Goal: Complete application form

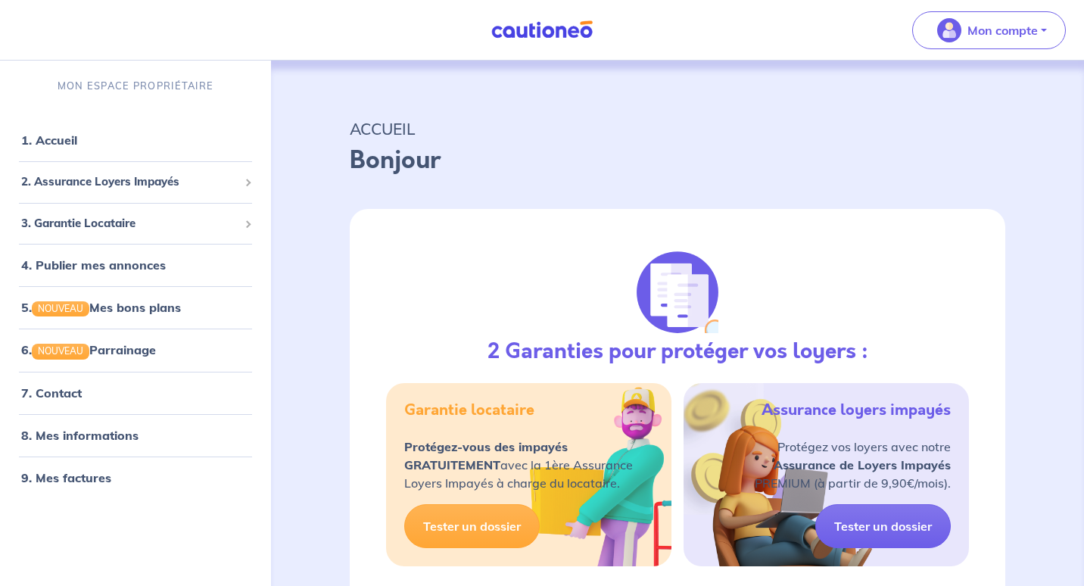
select select "FR"
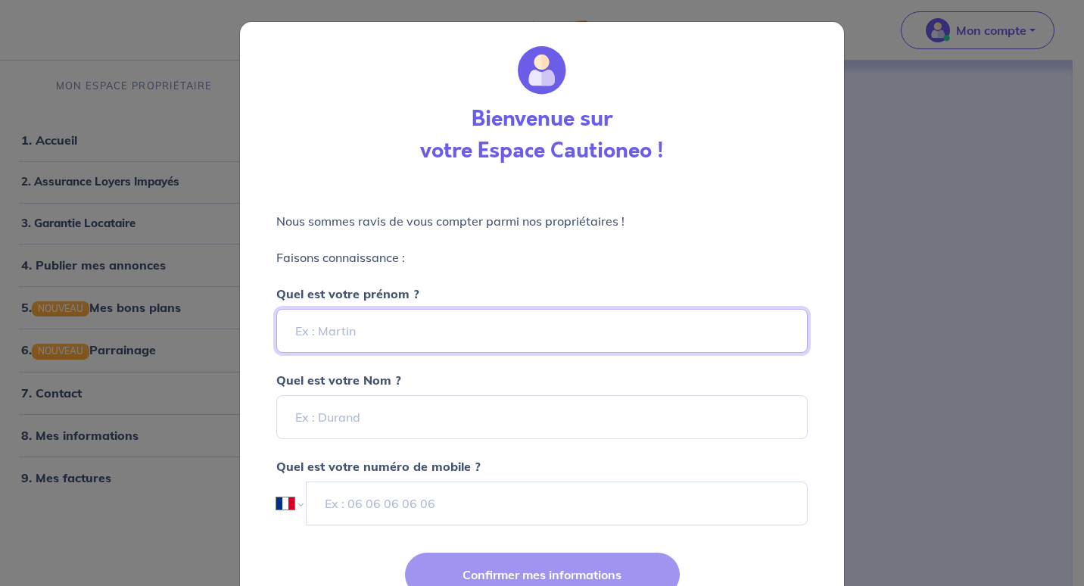
click at [340, 326] on input "Quel est votre prénom ?" at bounding box center [541, 331] width 531 height 44
type input "[PERSON_NAME]"
click at [250, 393] on div "Nous sommes ravis de vous compter parmi nos propriétaires ! Faisons connaissanc…" at bounding box center [542, 360] width 604 height 356
click at [323, 417] on input "Quel est votre Nom ?" at bounding box center [541, 417] width 531 height 44
type input "Le Couedic"
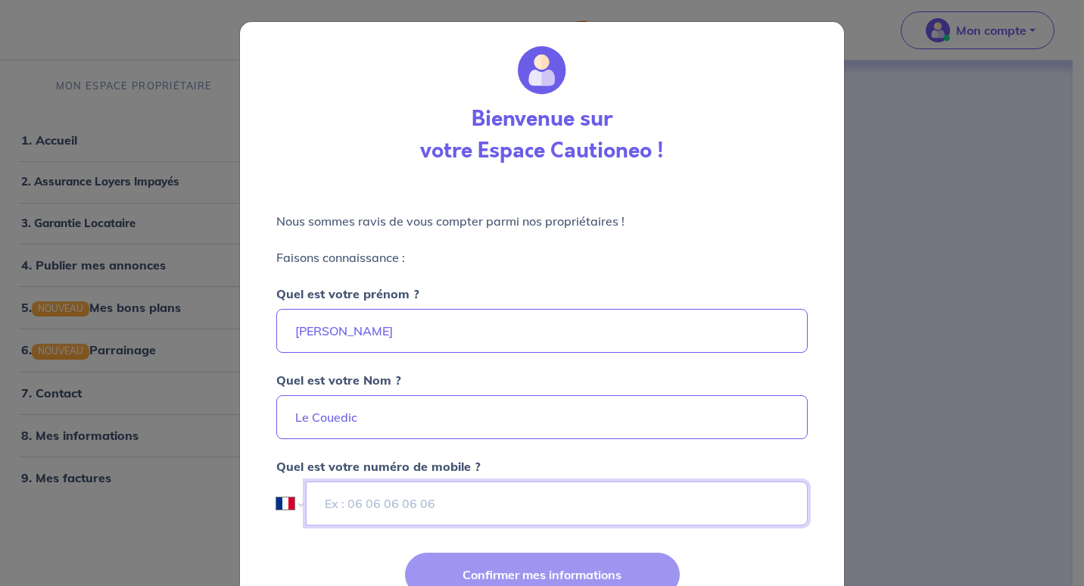
click at [371, 500] on input "tel" at bounding box center [557, 503] width 502 height 44
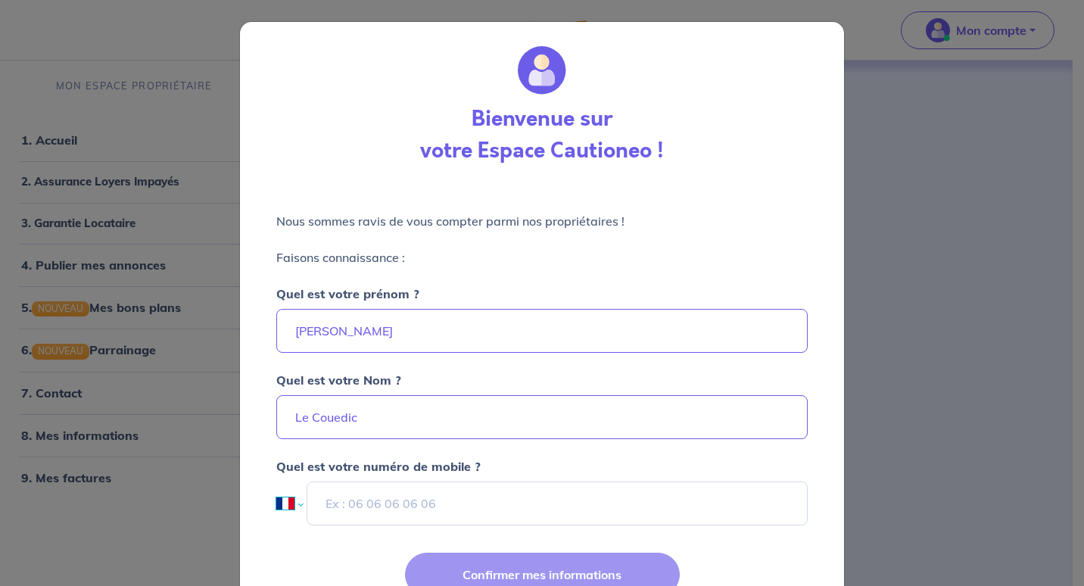
click at [280, 505] on select "International [GEOGRAPHIC_DATA] [GEOGRAPHIC_DATA] [GEOGRAPHIC_DATA] [GEOGRAPHIC…" at bounding box center [289, 503] width 26 height 44
select select "HK"
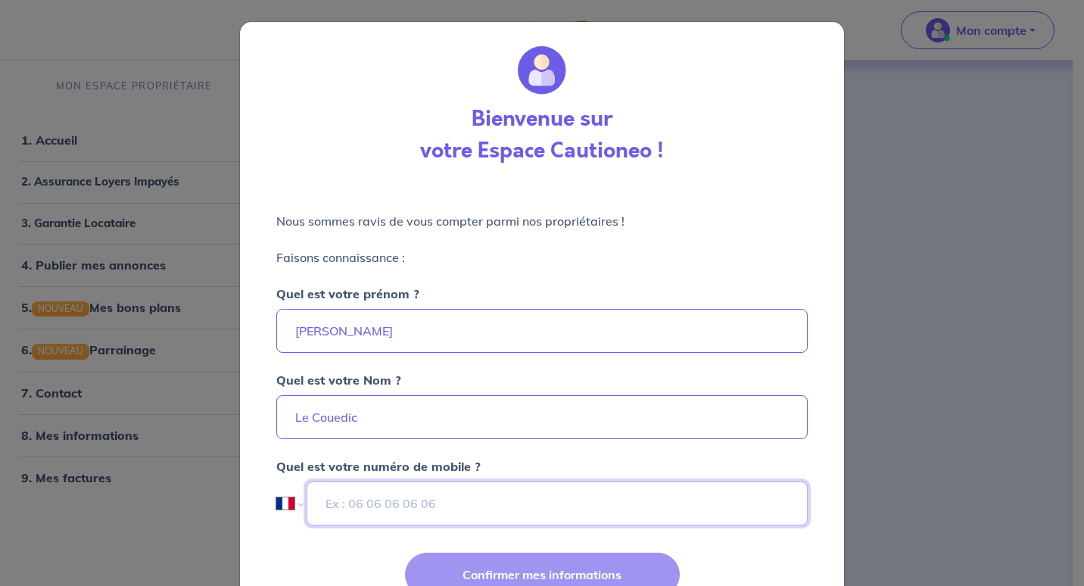
click at [276, 481] on select "International [GEOGRAPHIC_DATA] [GEOGRAPHIC_DATA] [GEOGRAPHIC_DATA] [GEOGRAPHIC…" at bounding box center [289, 503] width 26 height 44
type input "9"
click at [544, 571] on div "Confirmer mes informations" at bounding box center [542, 587] width 622 height 98
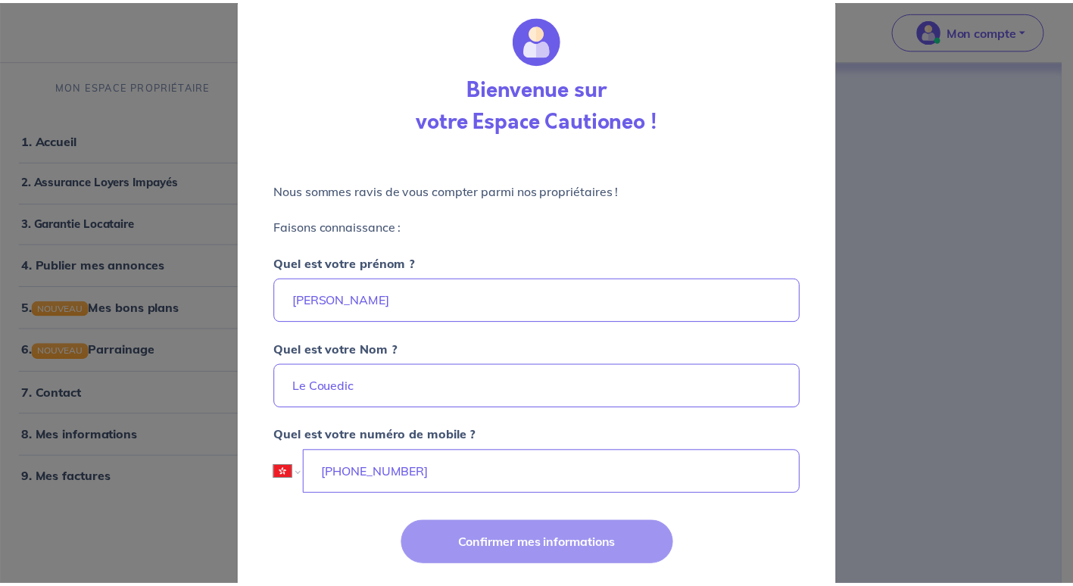
scroll to position [70, 0]
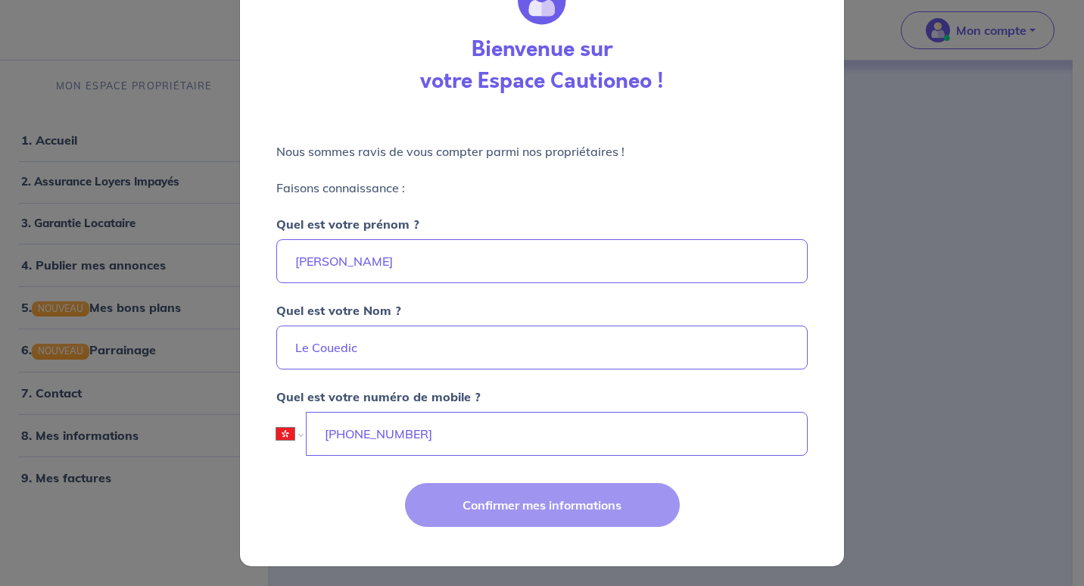
click at [536, 503] on div "Confirmer mes informations" at bounding box center [542, 517] width 622 height 98
click at [518, 499] on div "Confirmer mes informations" at bounding box center [542, 517] width 622 height 98
click at [359, 433] on input "[PHONE_NUMBER]" at bounding box center [557, 434] width 501 height 44
type input "[PHONE_NUMBER]"
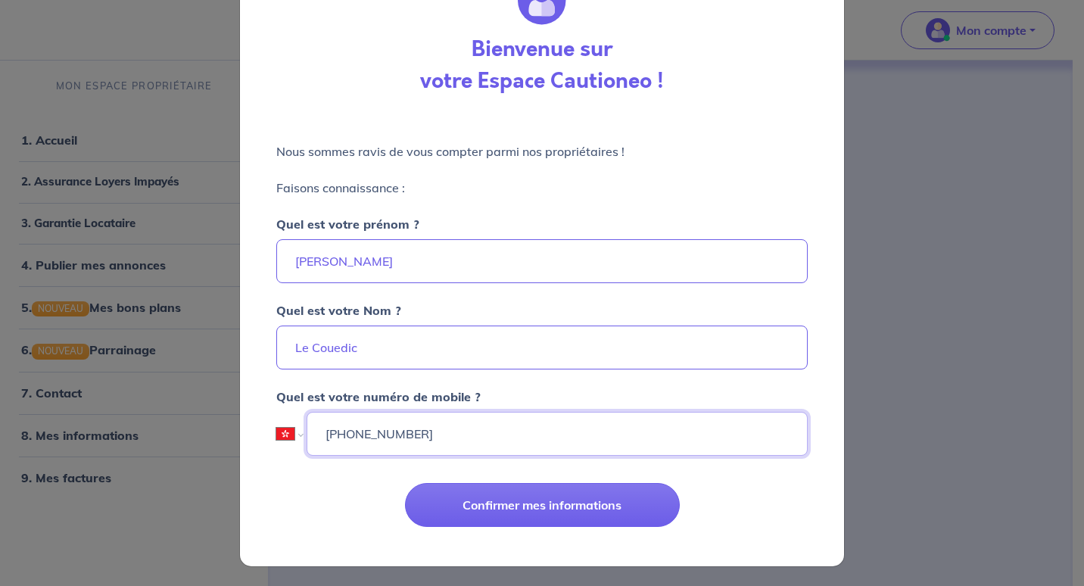
select select "ZZ"
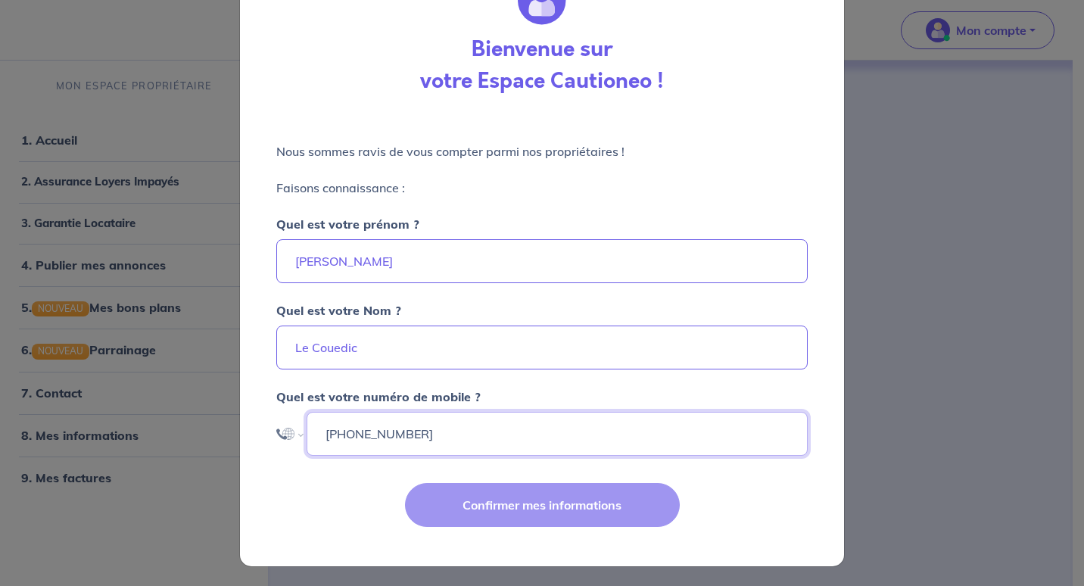
type input "[PHONE_NUMBER]"
select select "AF"
type input "93078916"
click at [288, 430] on select "International [GEOGRAPHIC_DATA] [GEOGRAPHIC_DATA] [GEOGRAPHIC_DATA] [GEOGRAPHIC…" at bounding box center [289, 434] width 26 height 44
select select "HK"
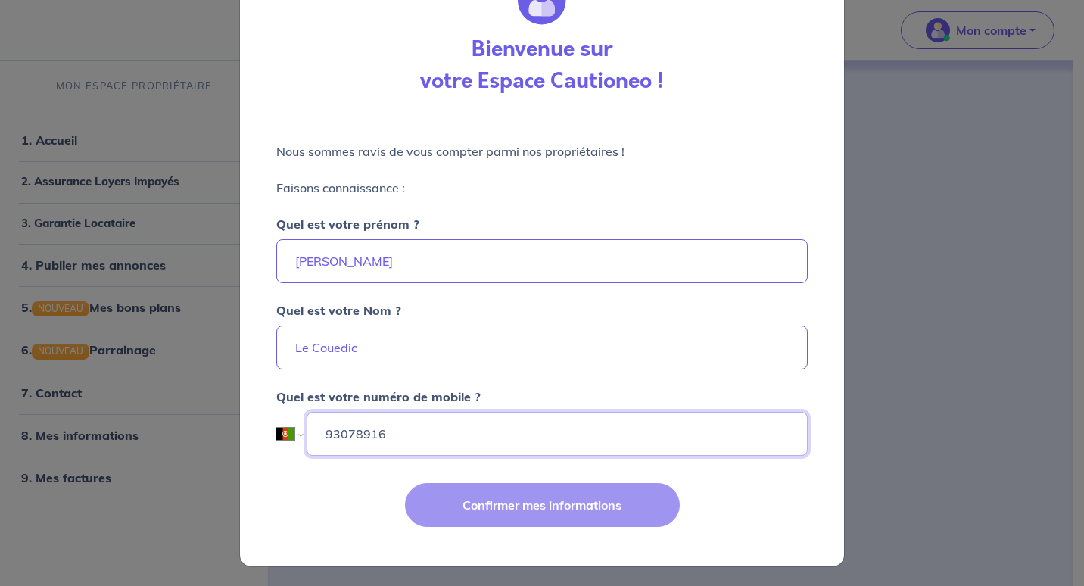
click at [276, 412] on select "International [GEOGRAPHIC_DATA] [GEOGRAPHIC_DATA] [GEOGRAPHIC_DATA] [GEOGRAPHIC…" at bounding box center [289, 434] width 26 height 44
type input "9307 8916"
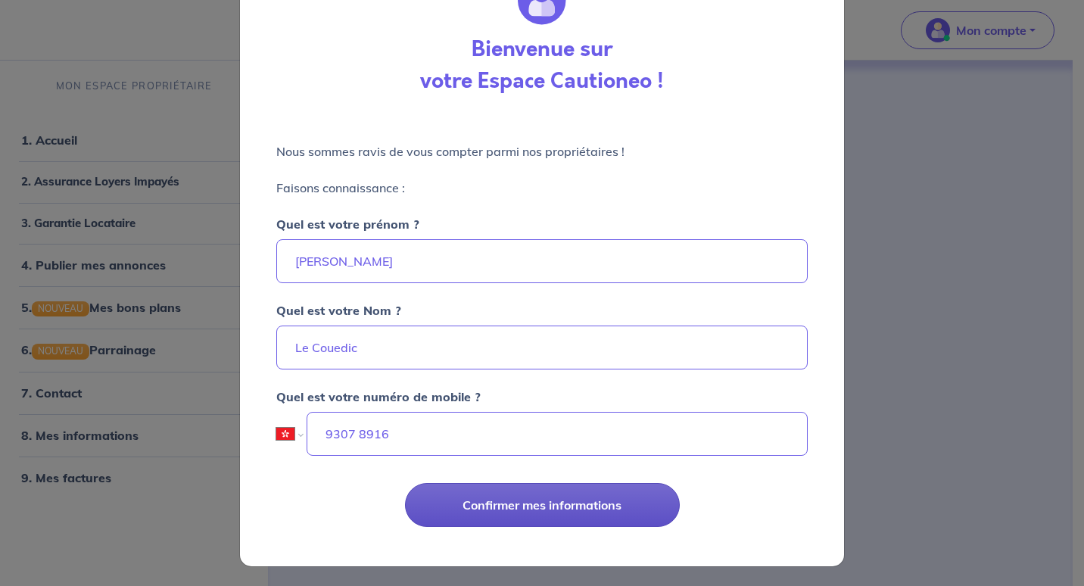
click at [513, 501] on button "Confirmer mes informations" at bounding box center [542, 505] width 275 height 44
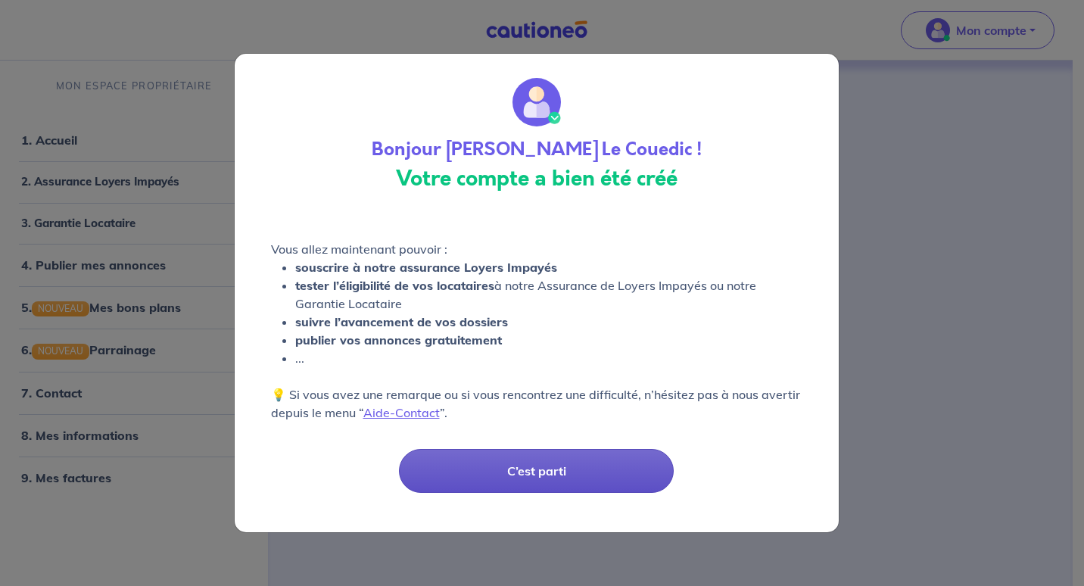
click at [541, 466] on button "C’est parti" at bounding box center [536, 471] width 275 height 44
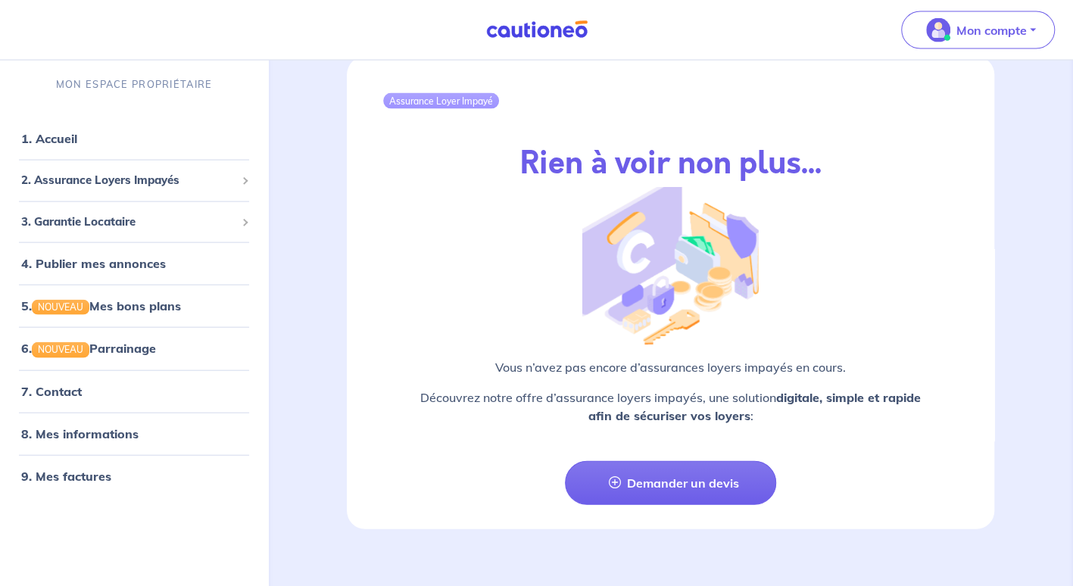
scroll to position [1797, 0]
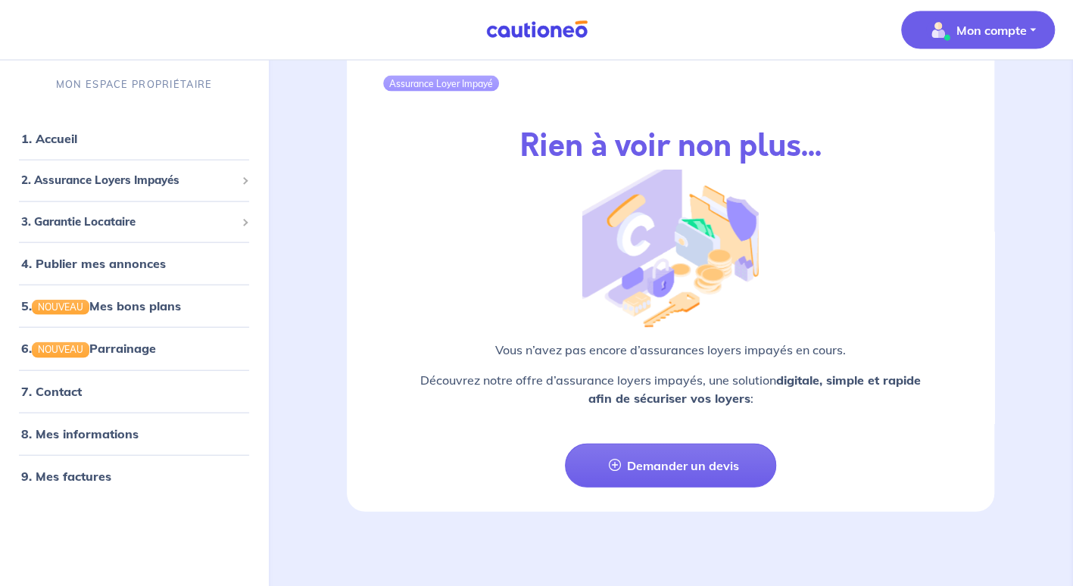
click at [1011, 33] on p "Mon compte" at bounding box center [991, 30] width 70 height 18
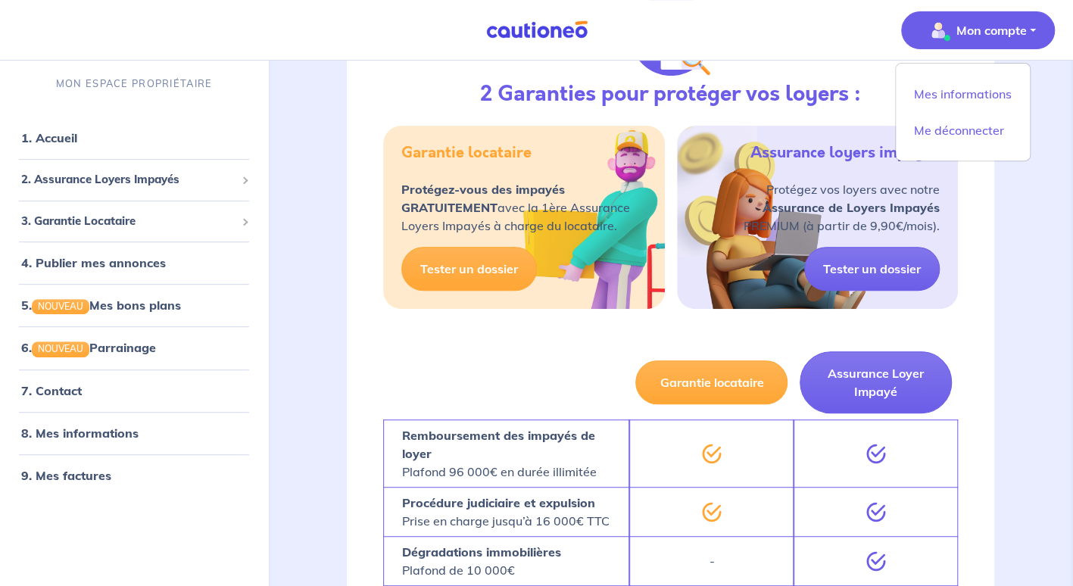
scroll to position [86, 0]
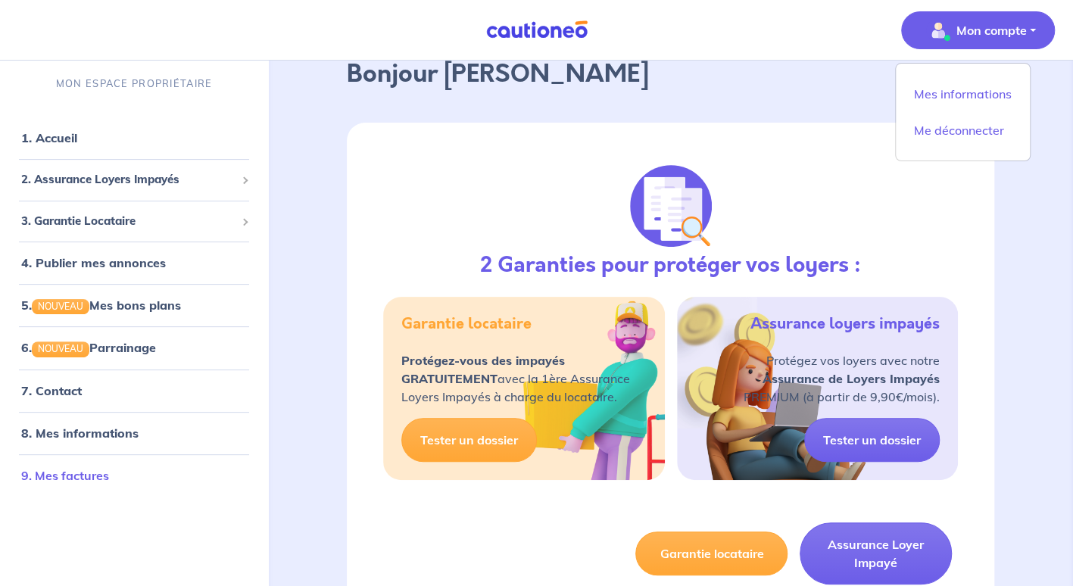
click at [82, 471] on link "9. Mes factures" at bounding box center [65, 475] width 88 height 15
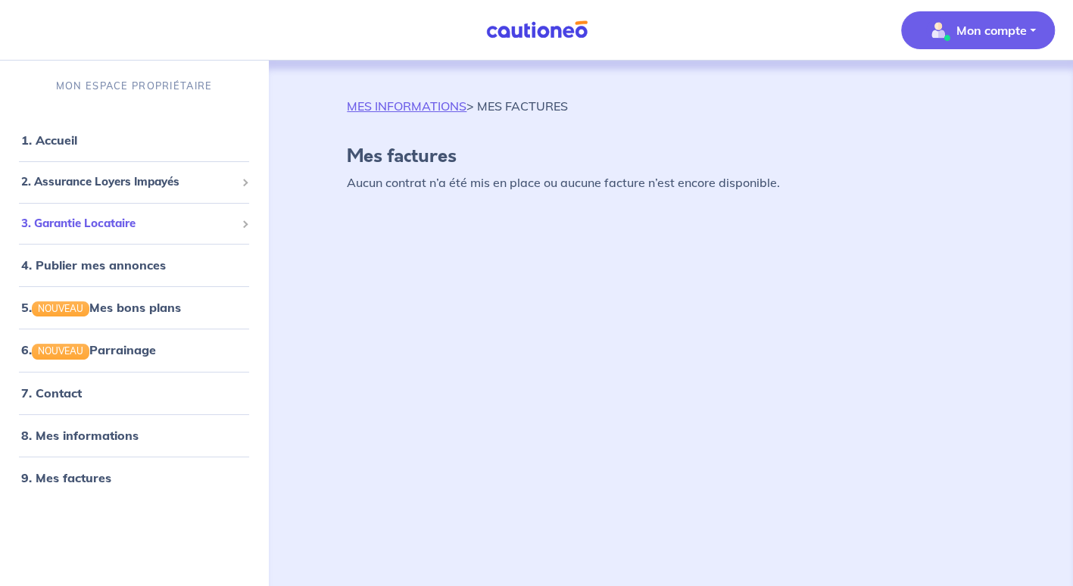
click at [242, 221] on span at bounding box center [244, 223] width 5 height 17
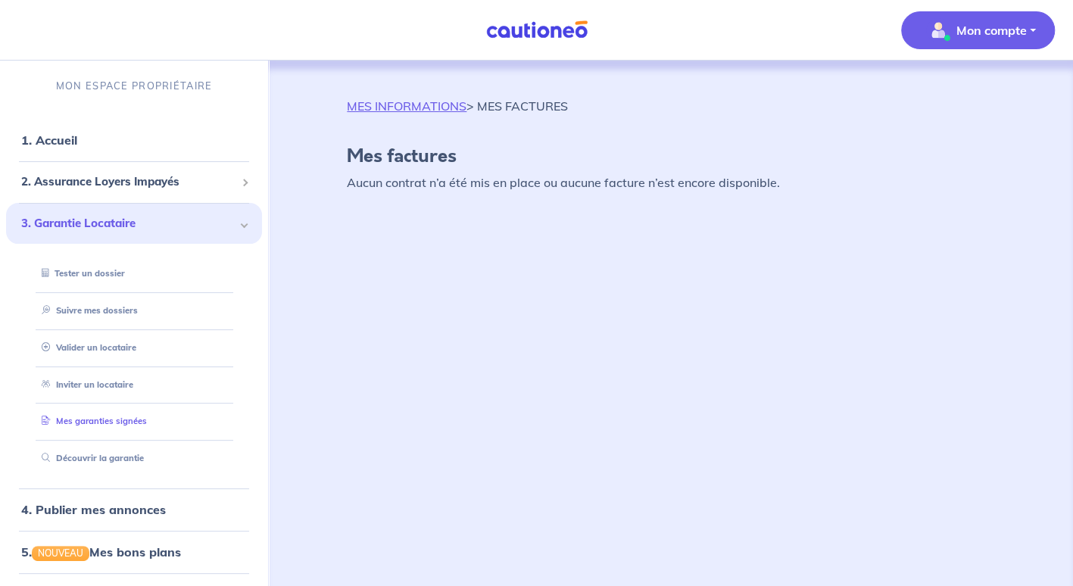
click at [129, 420] on link "Mes garanties signées" at bounding box center [91, 421] width 111 height 11
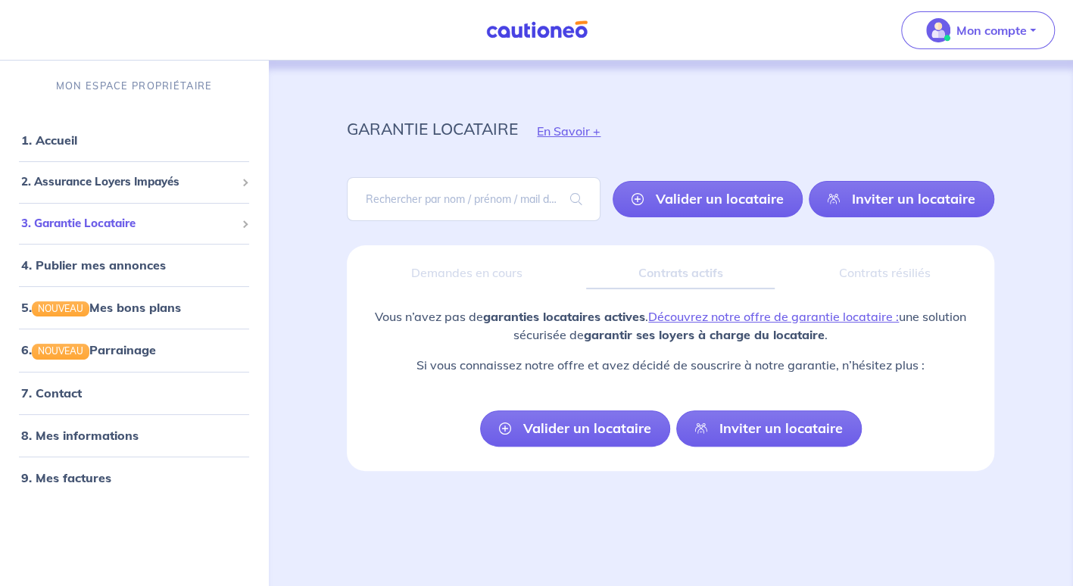
click at [245, 224] on span at bounding box center [245, 224] width 8 height 8
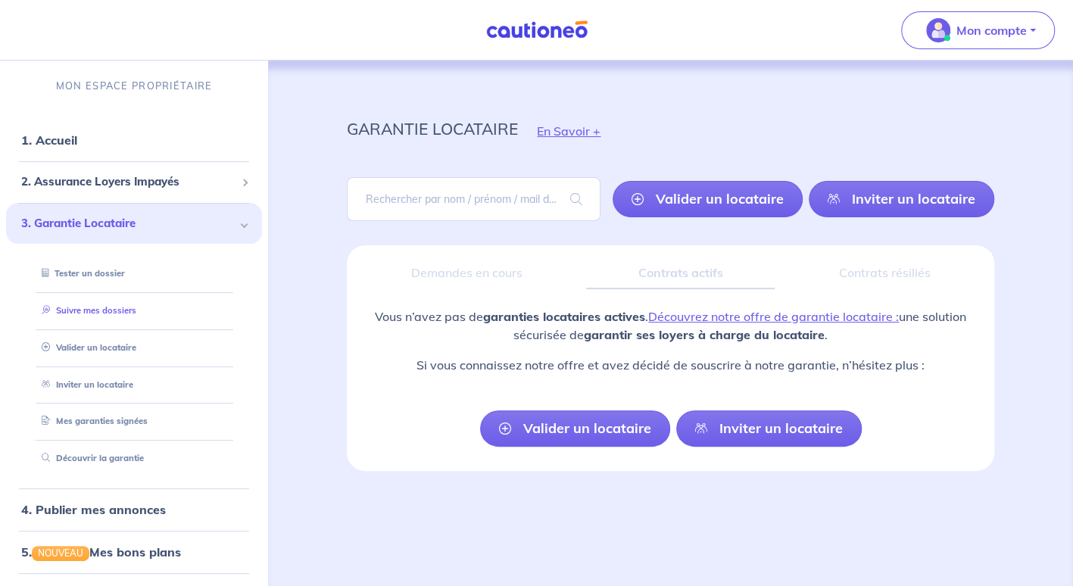
click at [126, 308] on link "Suivre mes dossiers" at bounding box center [86, 310] width 101 height 11
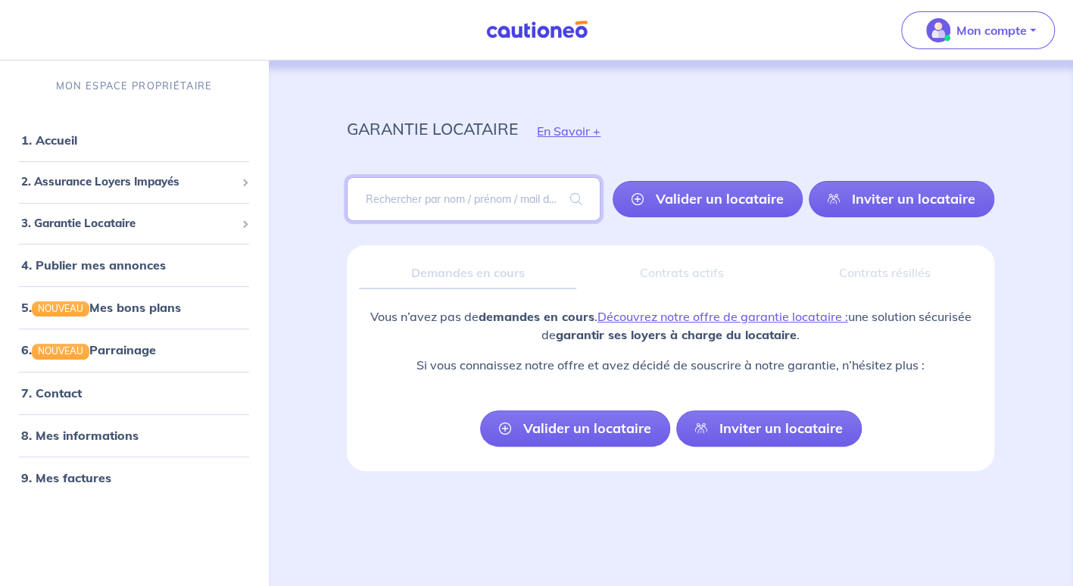
click at [459, 195] on input "search" at bounding box center [474, 199] width 254 height 44
type input "yEDfGE"
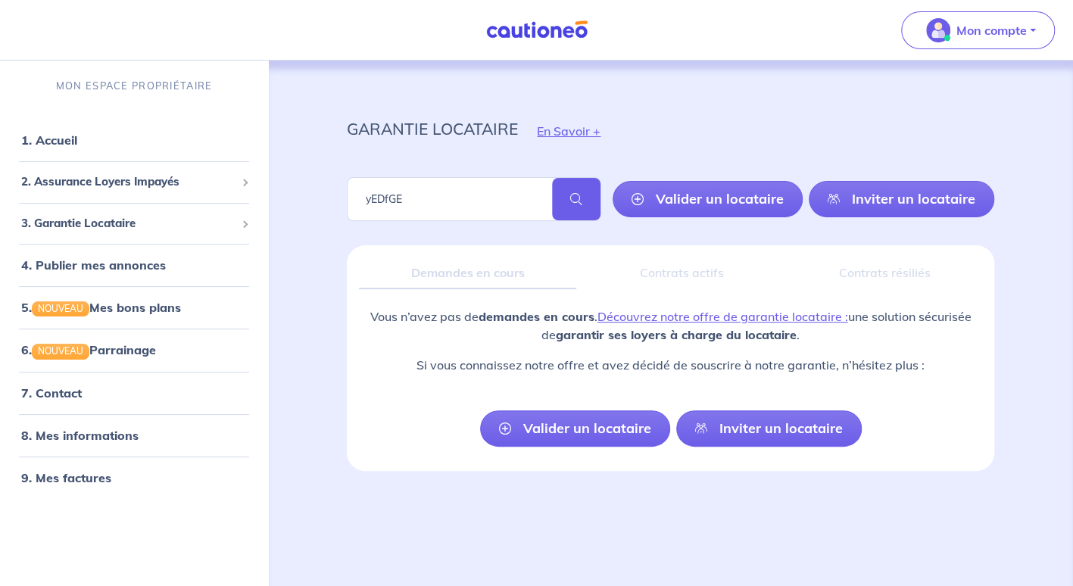
click at [578, 199] on span at bounding box center [576, 199] width 48 height 42
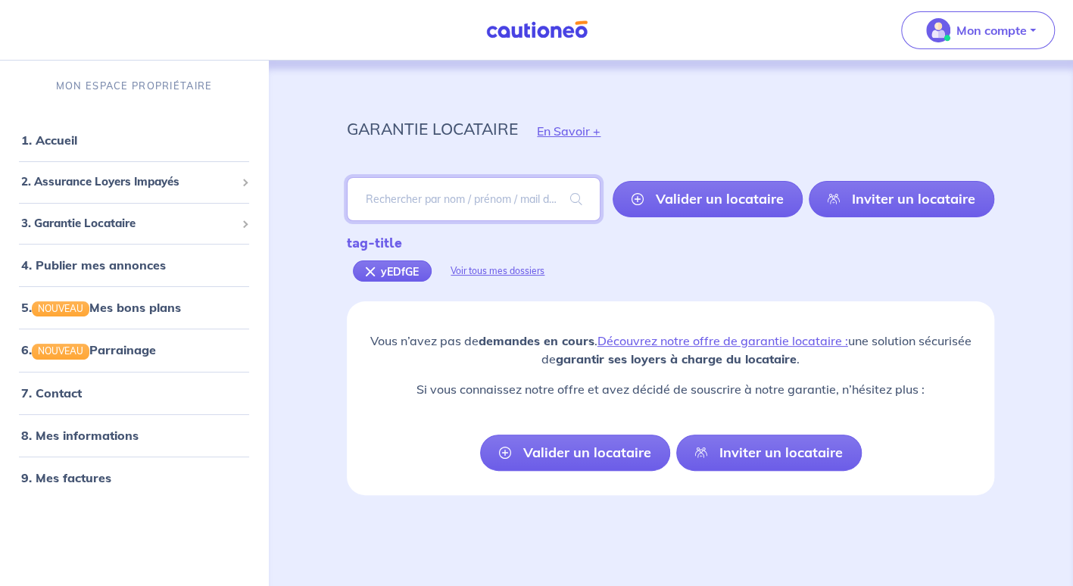
click at [395, 194] on input "search" at bounding box center [474, 199] width 254 height 44
type input "yEDfGe"
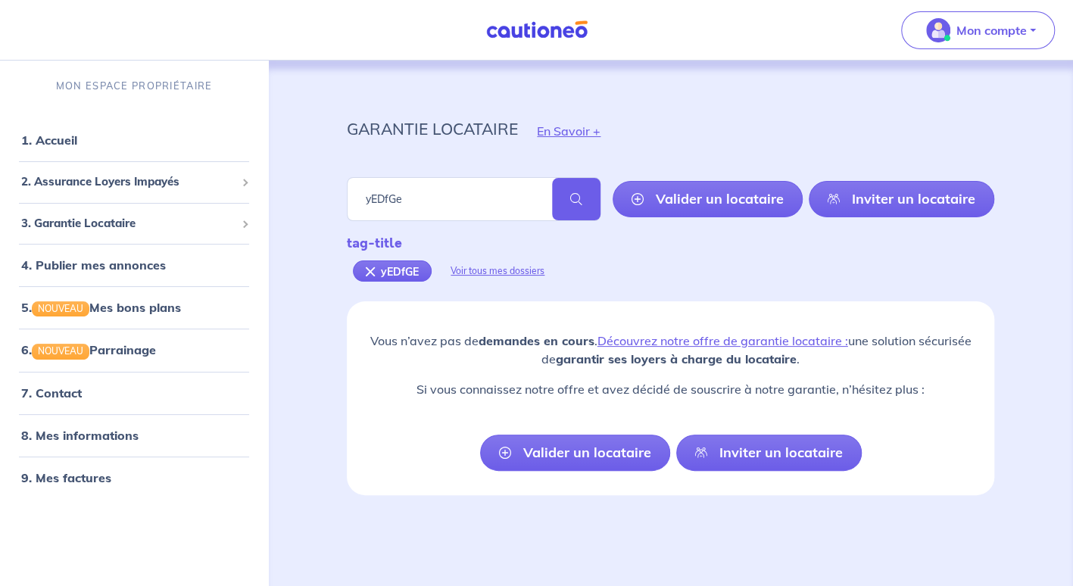
click at [581, 194] on span at bounding box center [576, 199] width 48 height 42
click at [245, 182] on span at bounding box center [245, 183] width 8 height 8
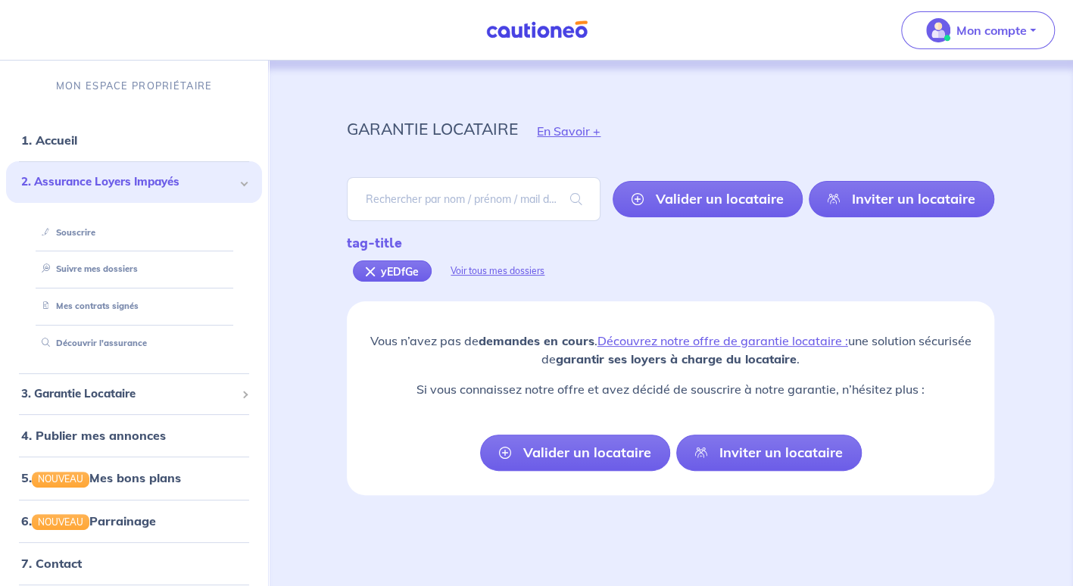
click at [241, 182] on span at bounding box center [245, 183] width 8 height 8
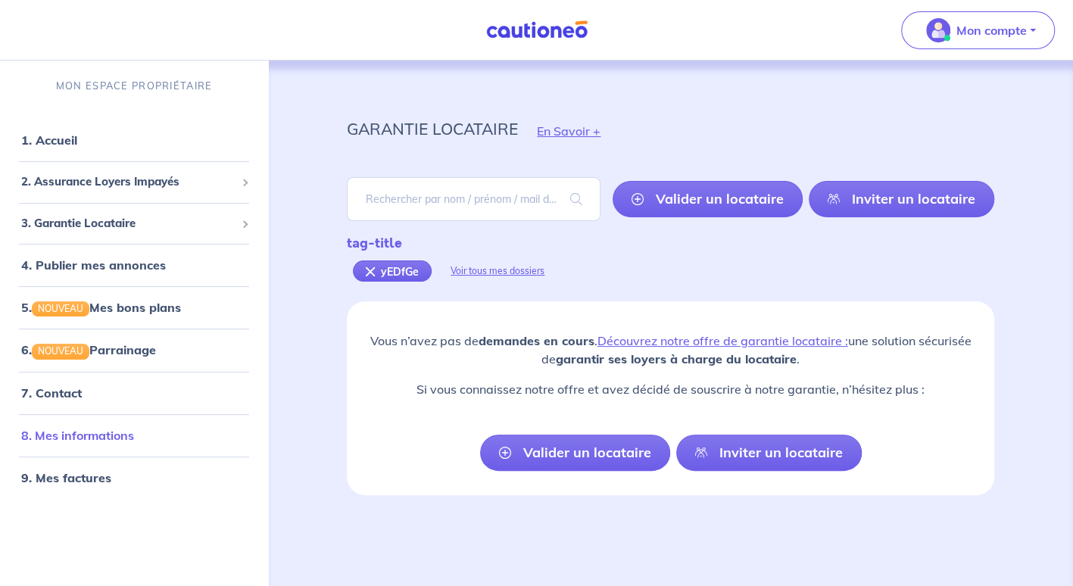
click at [67, 433] on link "8. Mes informations" at bounding box center [77, 435] width 113 height 15
